Goal: Check status: Check status

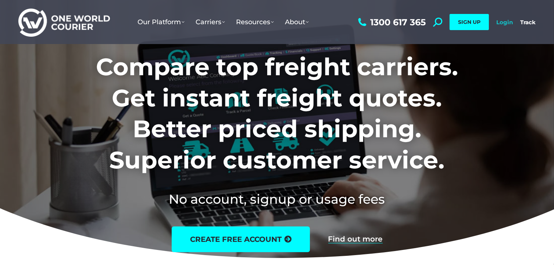
click at [499, 22] on link "Login" at bounding box center [504, 22] width 17 height 7
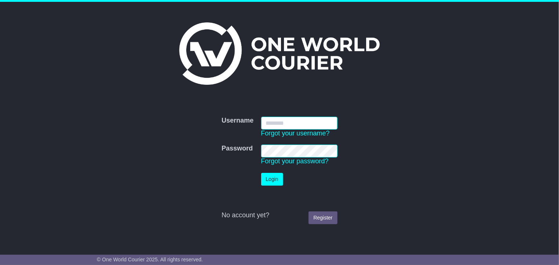
type input "**********"
click at [272, 180] on button "Login" at bounding box center [272, 179] width 22 height 13
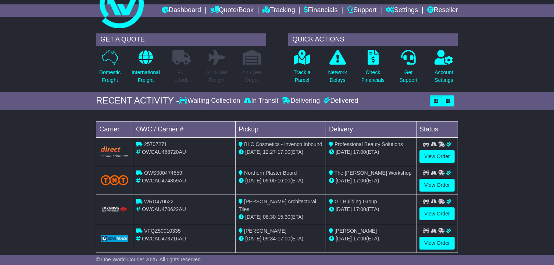
scroll to position [25, 0]
click at [439, 6] on link "Reseller" at bounding box center [442, 10] width 31 height 12
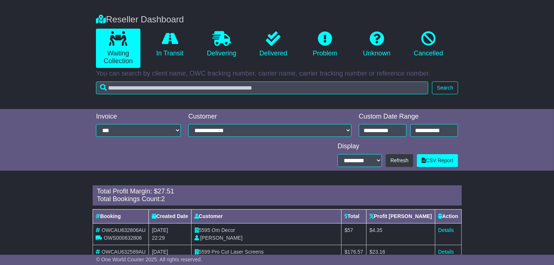
scroll to position [149, 0]
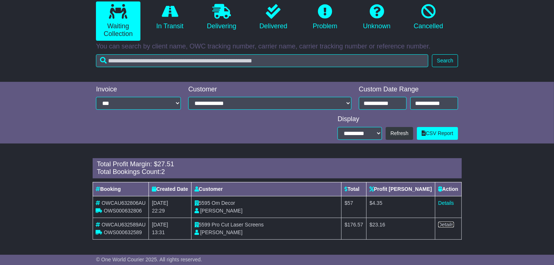
click at [442, 225] on link "Details" at bounding box center [446, 225] width 16 height 6
click at [445, 201] on link "Details" at bounding box center [446, 203] width 16 height 6
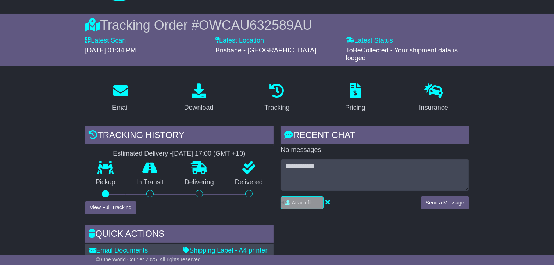
scroll to position [46, 0]
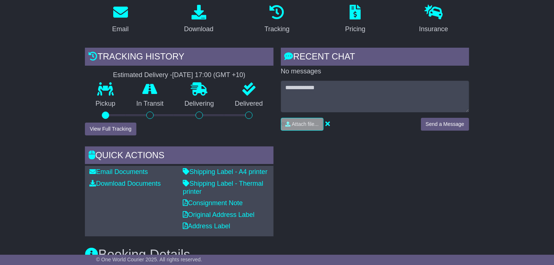
scroll to position [123, 0]
